Goal: Information Seeking & Learning: Compare options

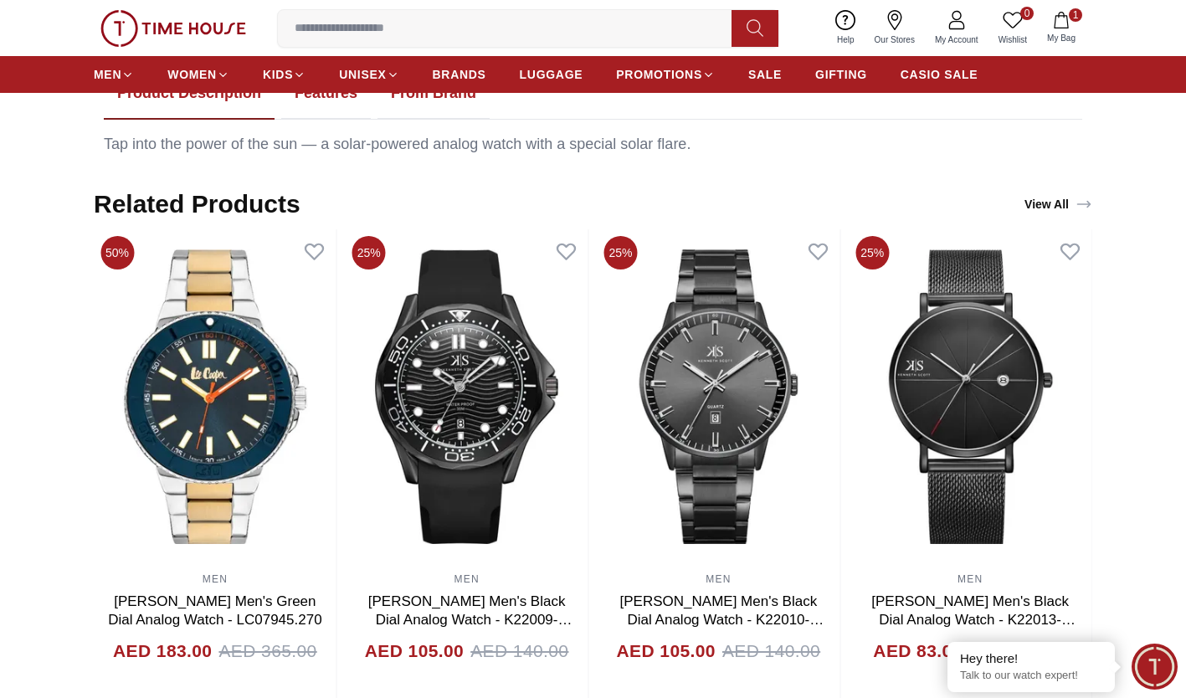
scroll to position [882, 0]
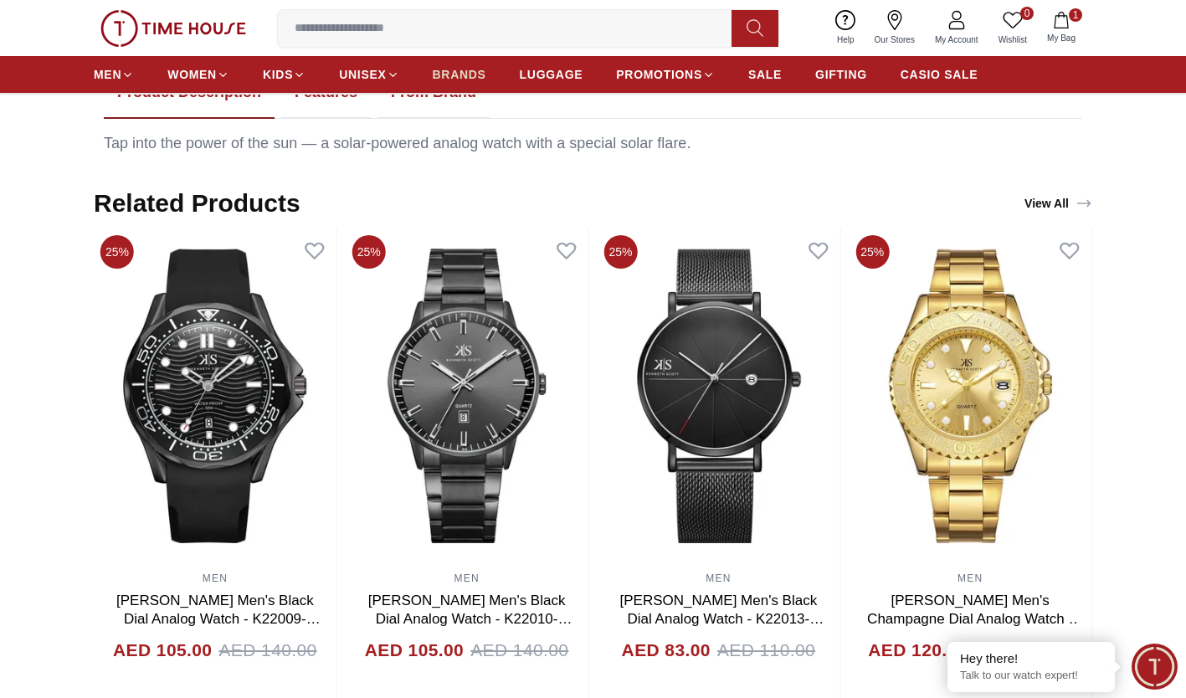
click at [460, 78] on span "BRANDS" at bounding box center [460, 74] width 54 height 17
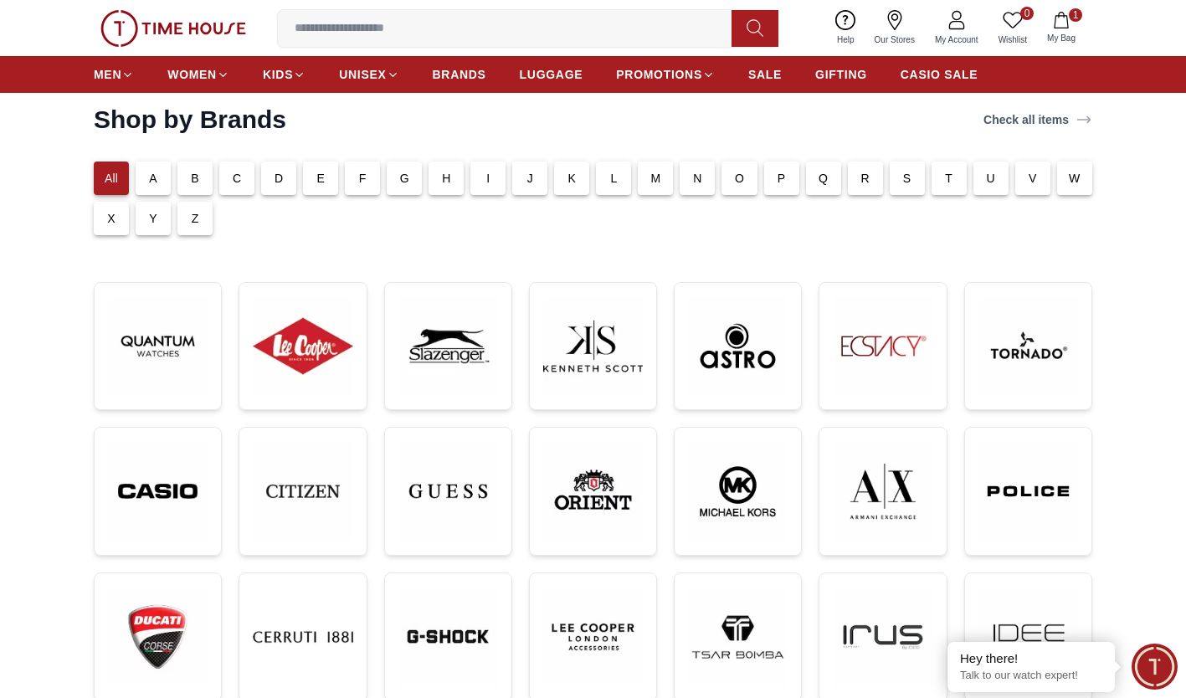
scroll to position [83, 0]
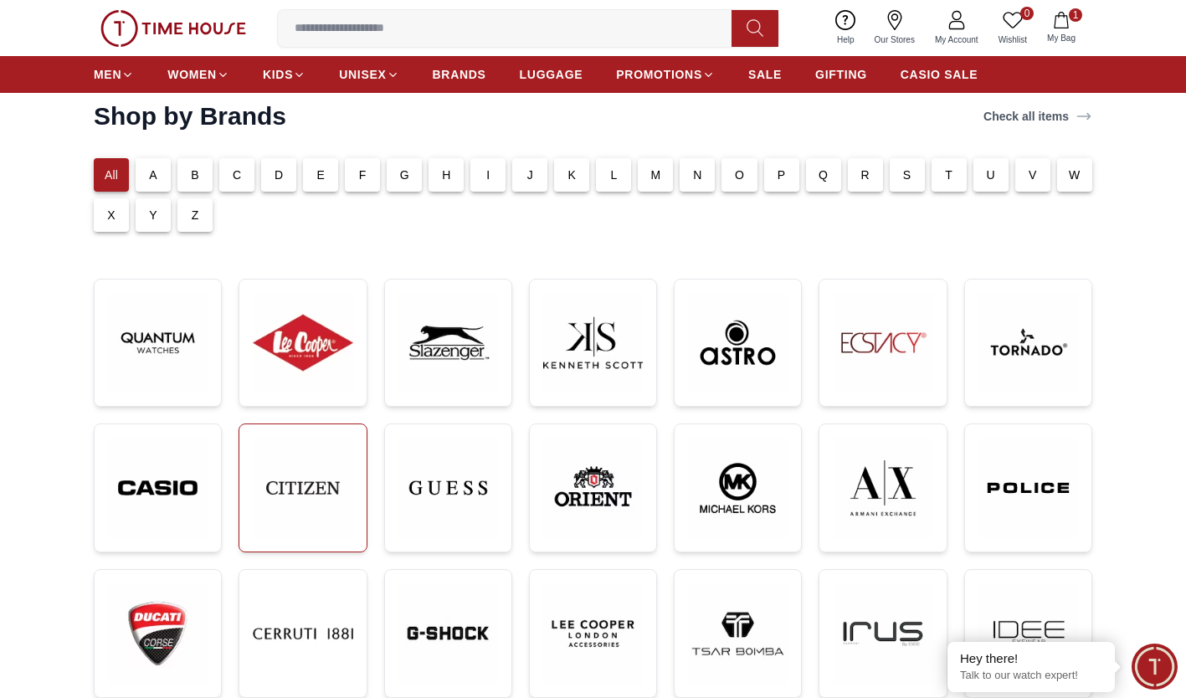
click at [290, 480] on img at bounding box center [303, 488] width 100 height 100
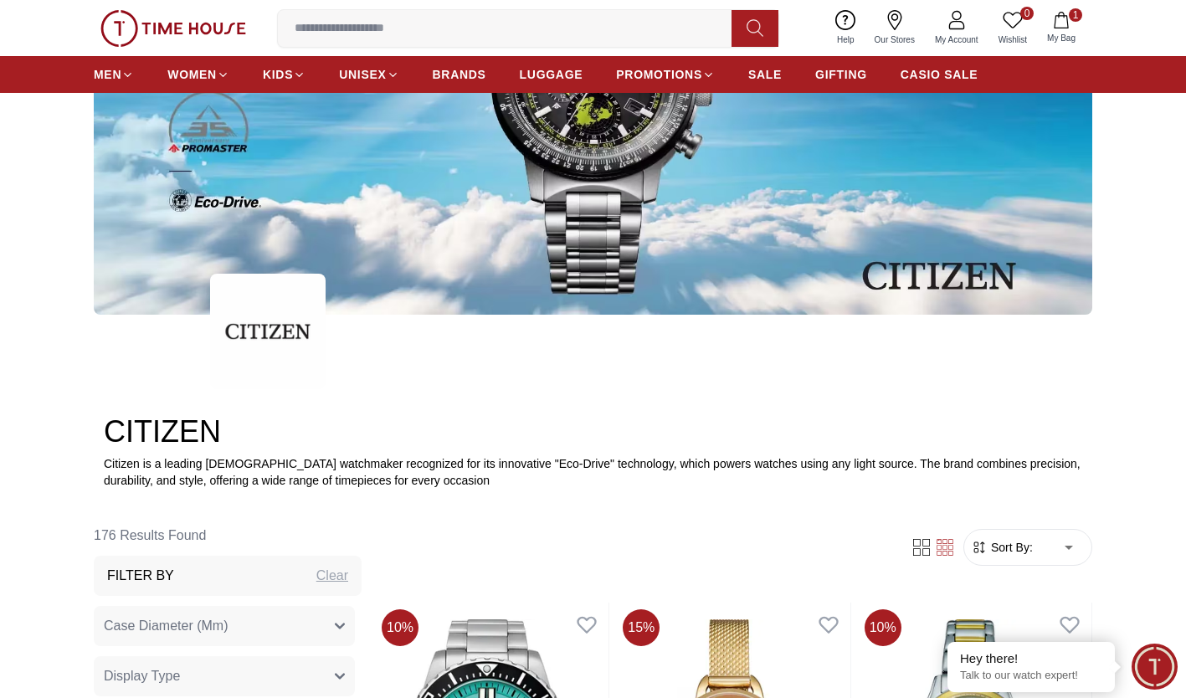
scroll to position [223, 0]
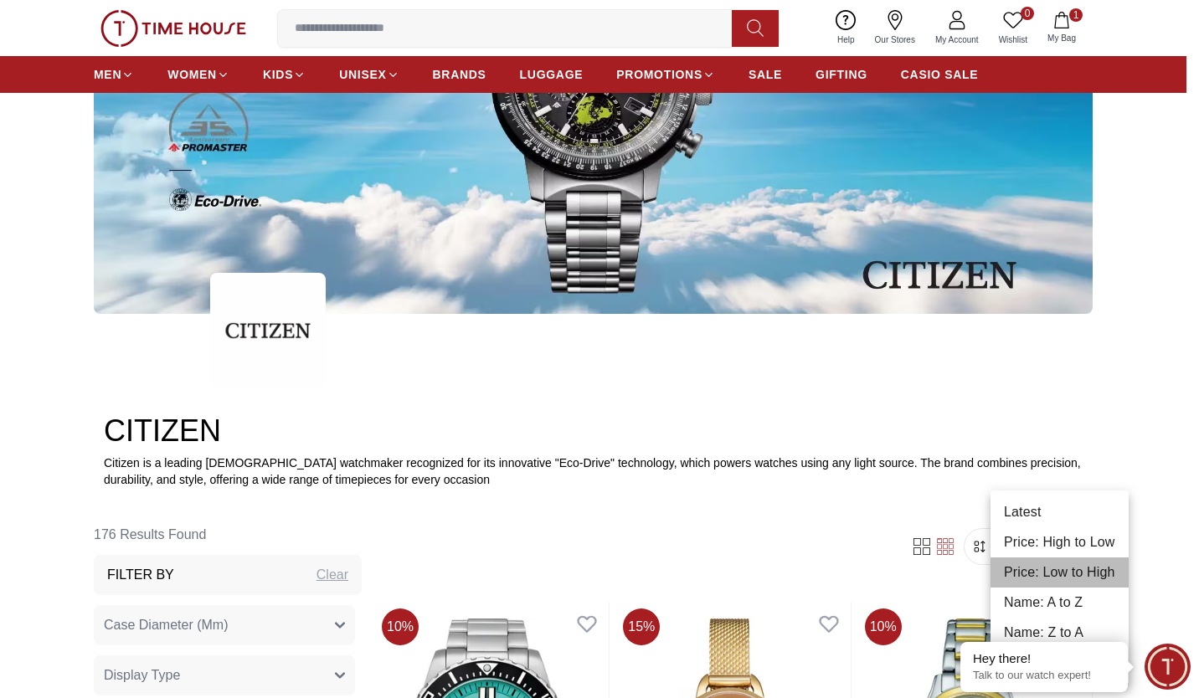
click at [1049, 573] on li "Price: Low to High" at bounding box center [1059, 572] width 138 height 30
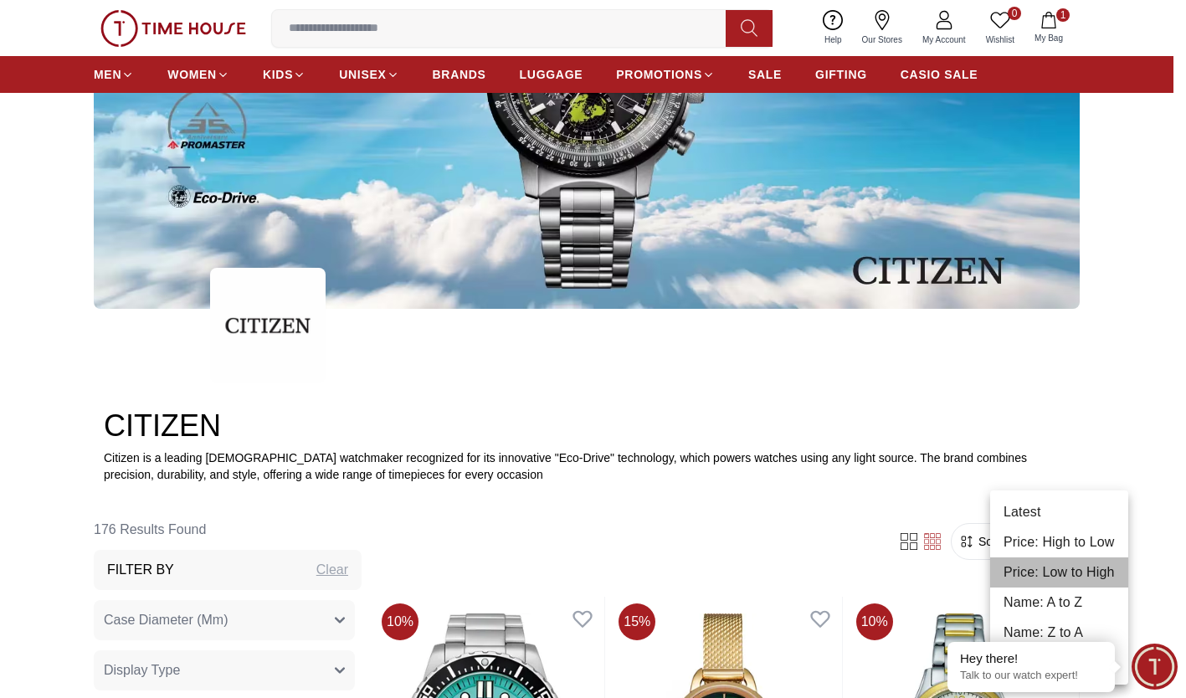
type input "*"
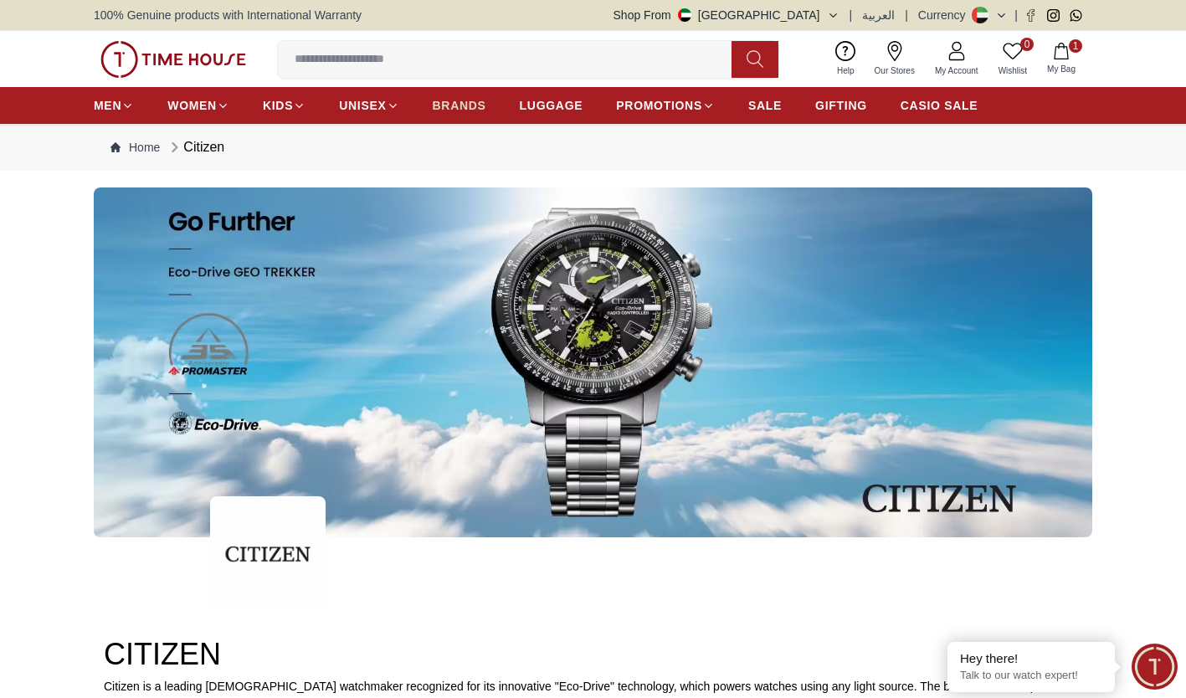
click at [453, 103] on span "BRANDS" at bounding box center [460, 105] width 54 height 17
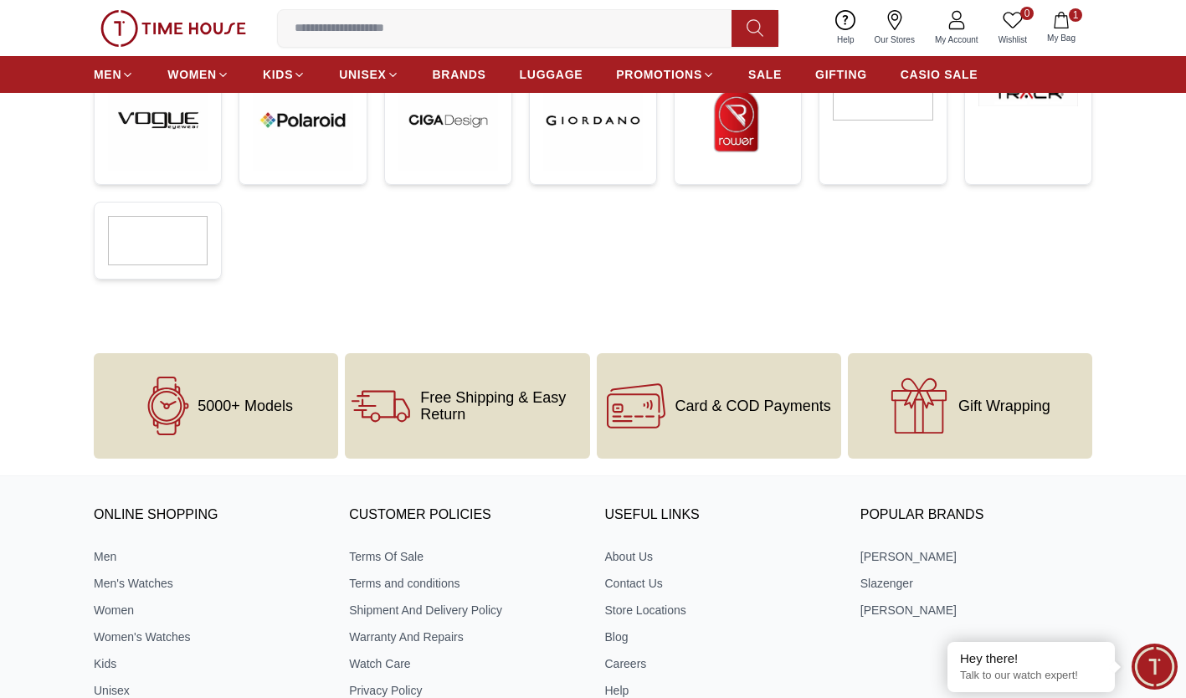
scroll to position [741, 0]
click at [652, 406] on icon at bounding box center [636, 406] width 59 height 59
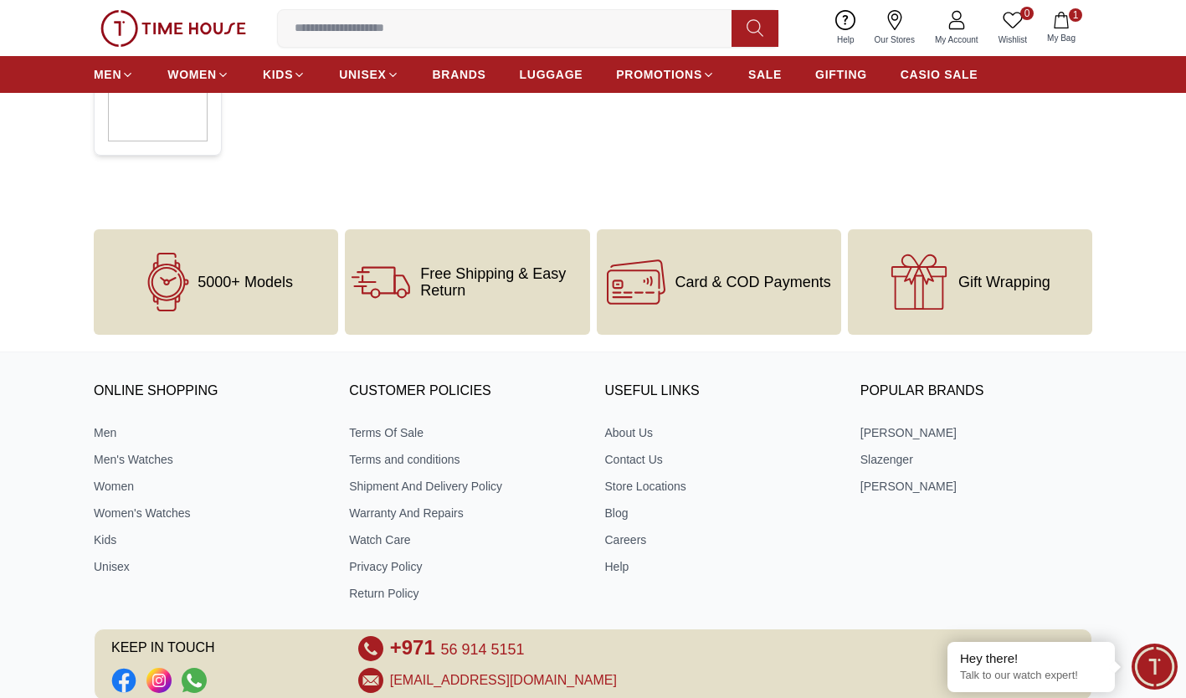
scroll to position [870, 0]
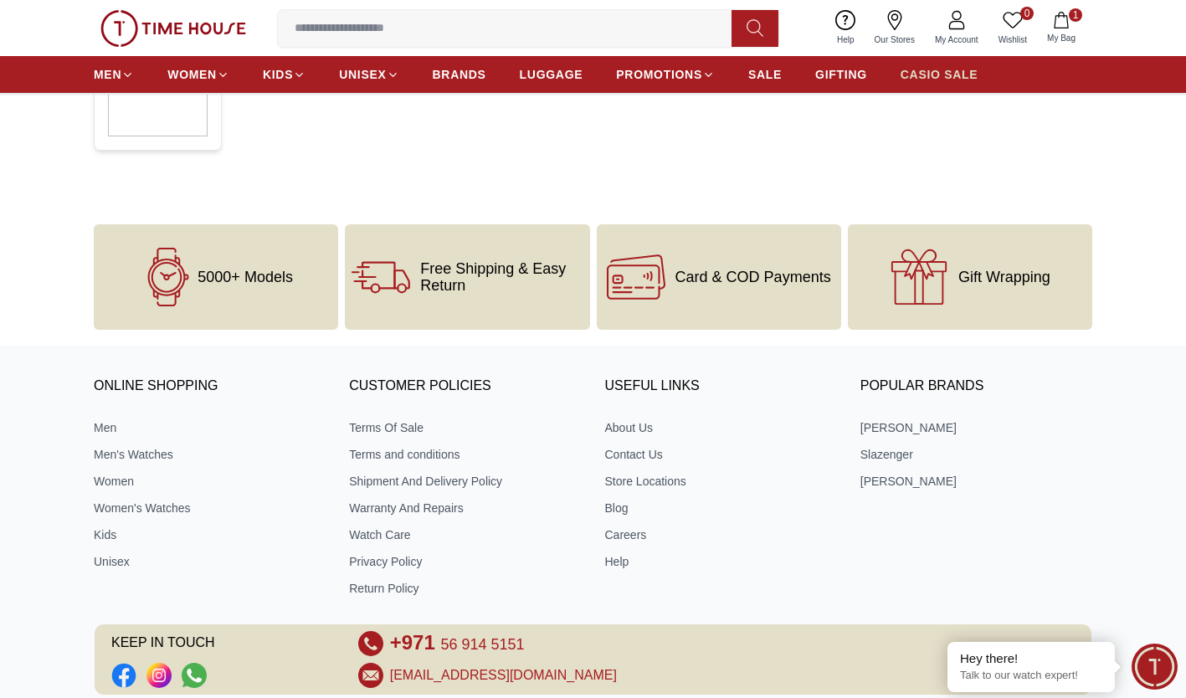
click at [920, 78] on span "CASIO SALE" at bounding box center [940, 74] width 78 height 17
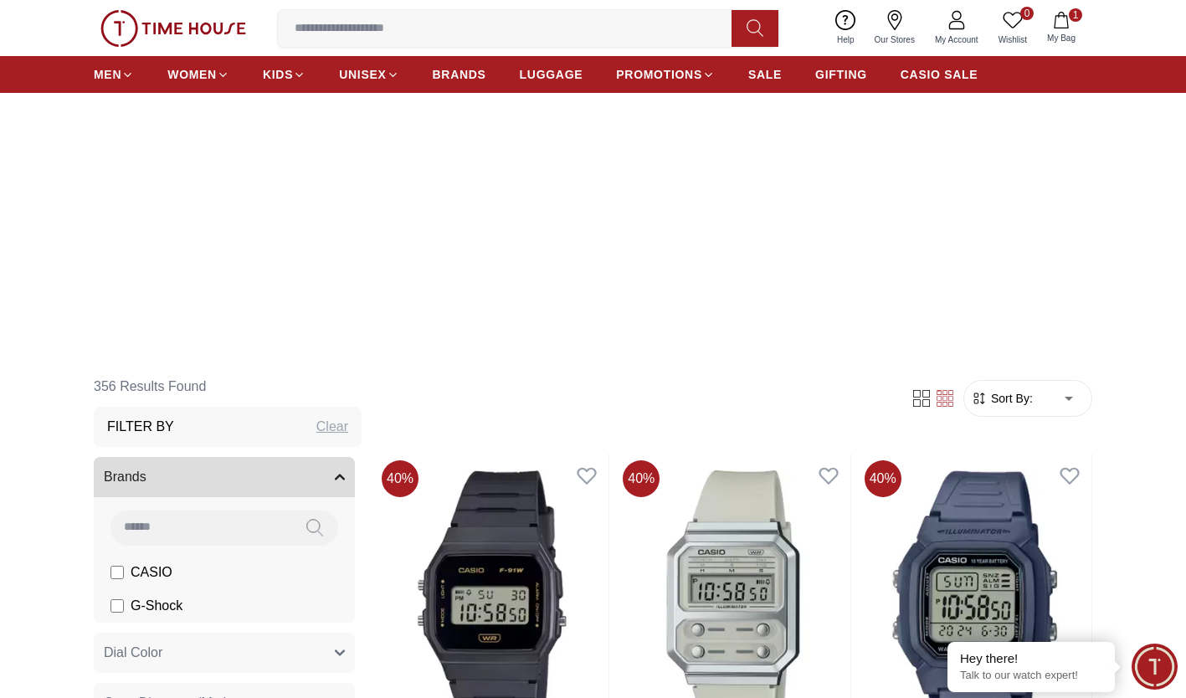
scroll to position [186, 0]
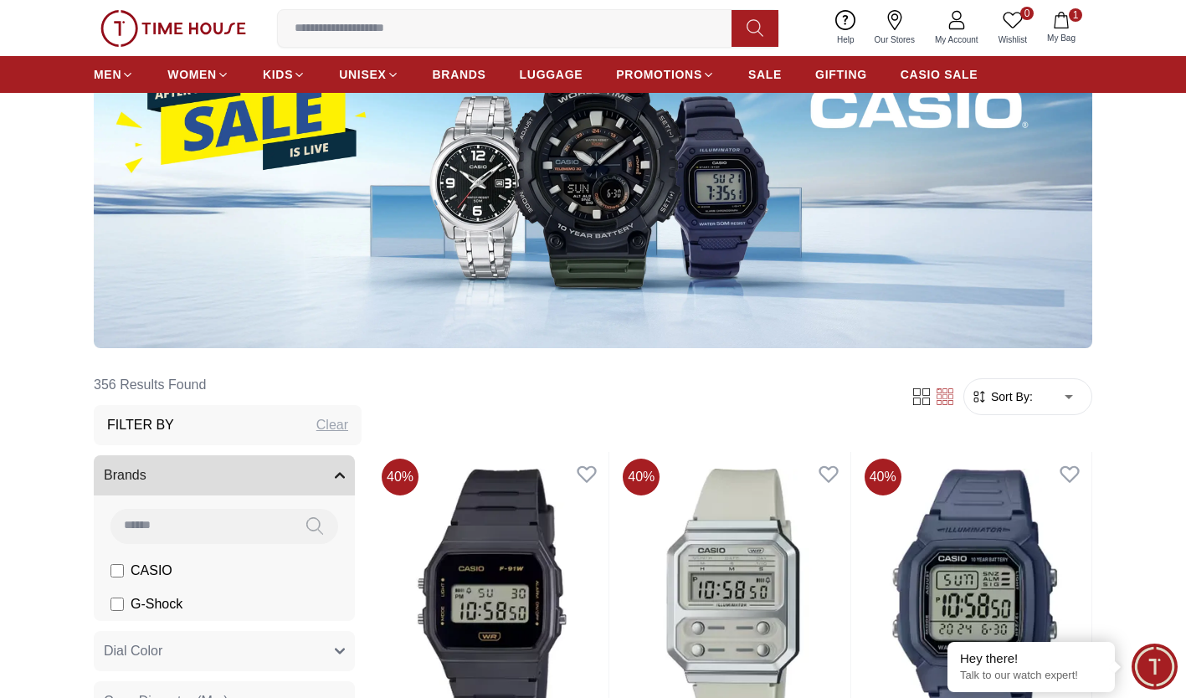
click at [1020, 392] on span "Sort By:" at bounding box center [1010, 396] width 45 height 17
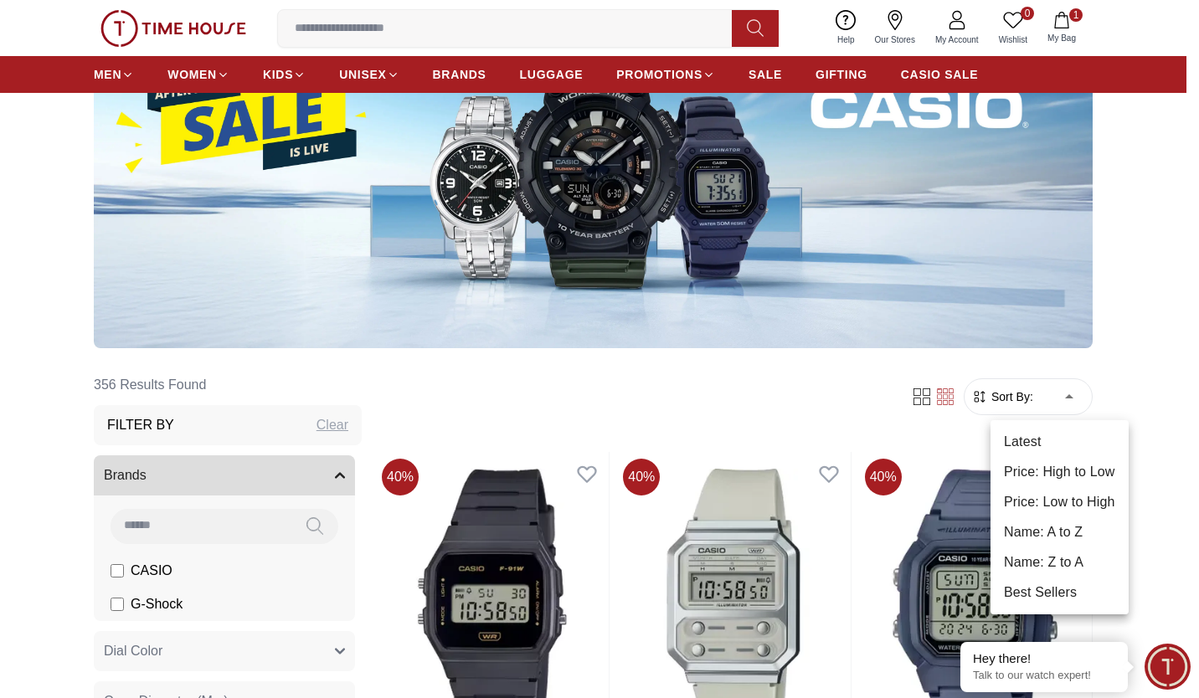
click at [1060, 505] on li "Price: Low to High" at bounding box center [1059, 502] width 138 height 30
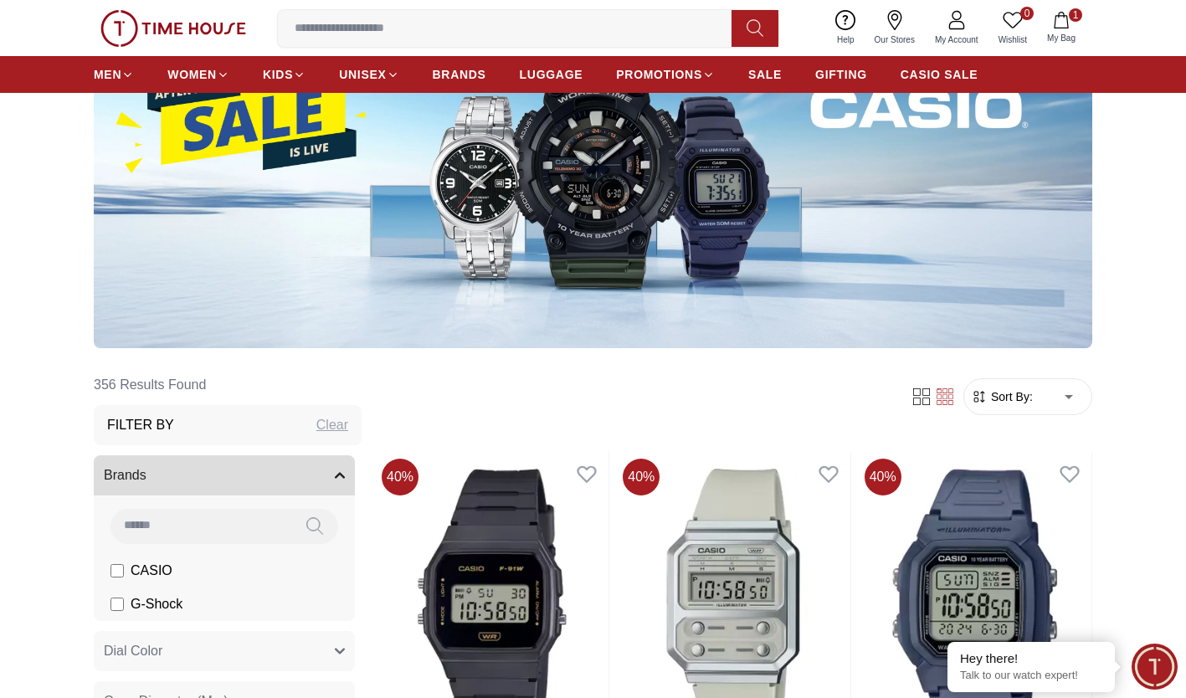
type input "*"
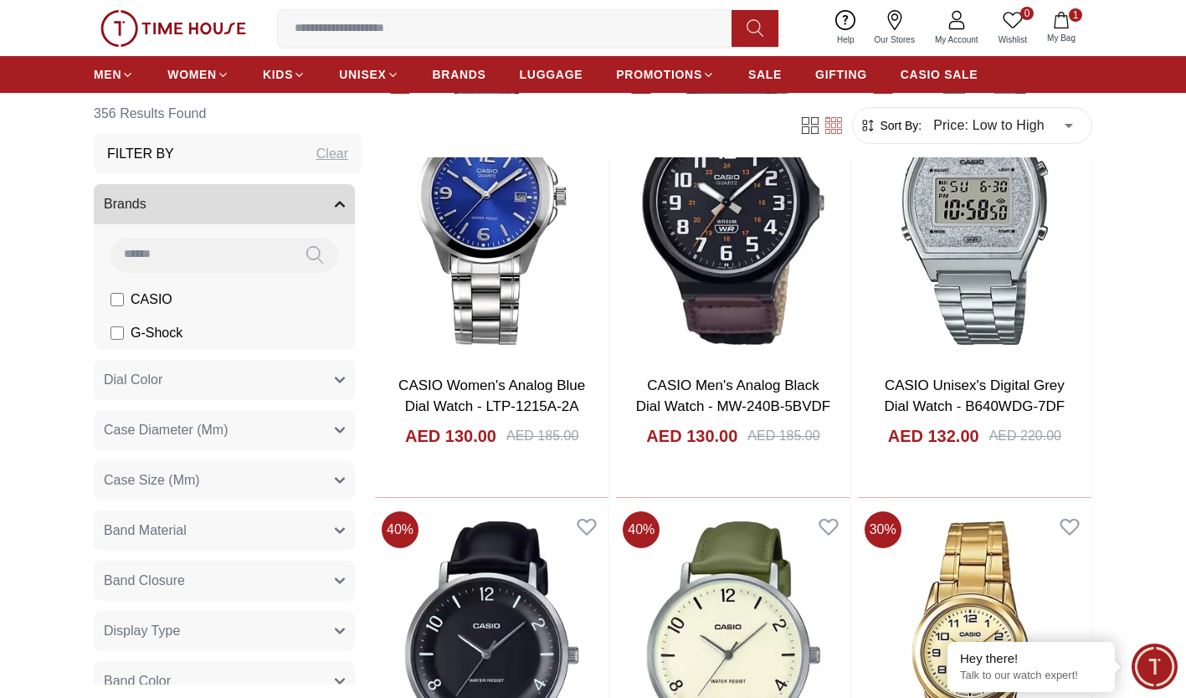
scroll to position [11426, 0]
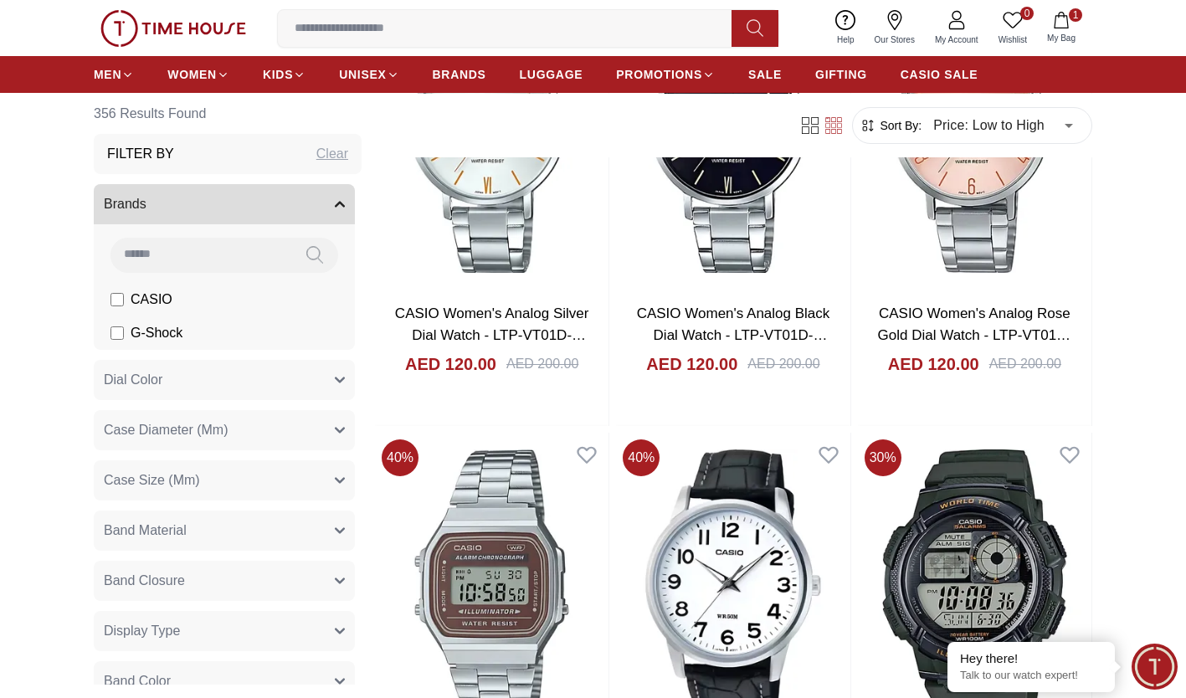
scroll to position [9230, 0]
